Goal: Transaction & Acquisition: Purchase product/service

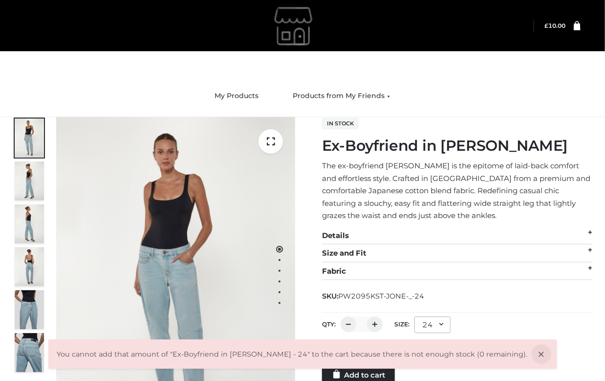
scroll to position [125, 0]
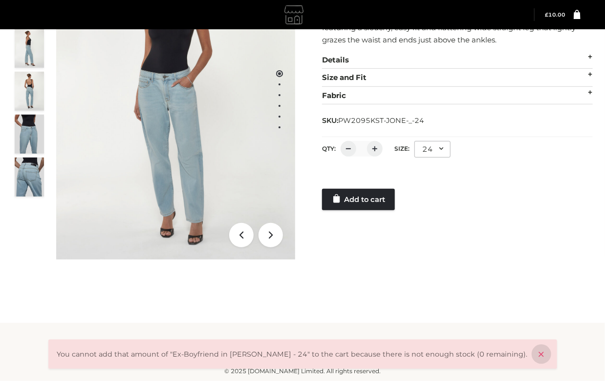
click at [531, 349] on icon at bounding box center [541, 355] width 20 height 20
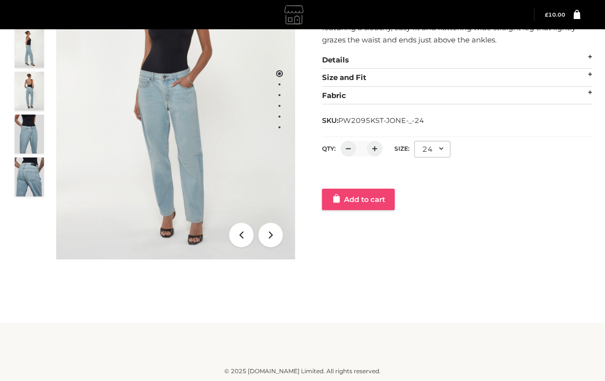
click at [384, 197] on link "Add to cart" at bounding box center [358, 199] width 73 height 21
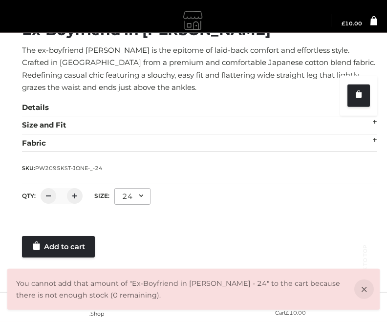
scroll to position [516, 0]
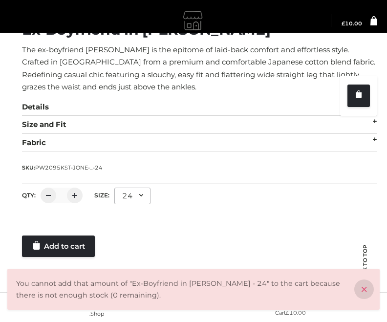
click at [358, 285] on icon at bounding box center [364, 289] width 20 height 20
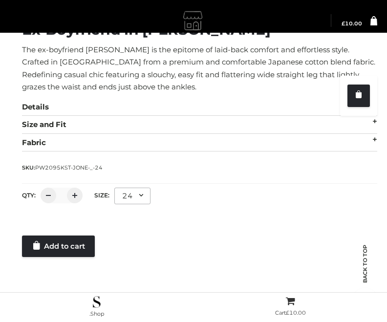
scroll to position [543, 0]
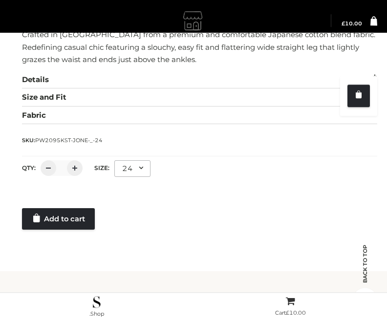
click at [358, 285] on footer "© 2025 [DOMAIN_NAME] Limited. All rights reserved." at bounding box center [193, 300] width 387 height 58
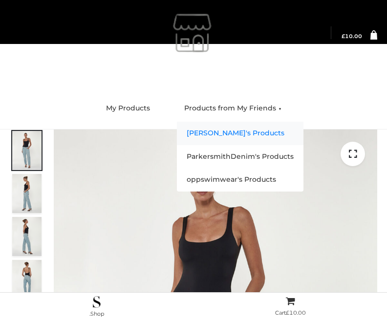
click at [224, 132] on link "[PERSON_NAME]'s Products" at bounding box center [240, 133] width 127 height 23
